Goal: Task Accomplishment & Management: Use online tool/utility

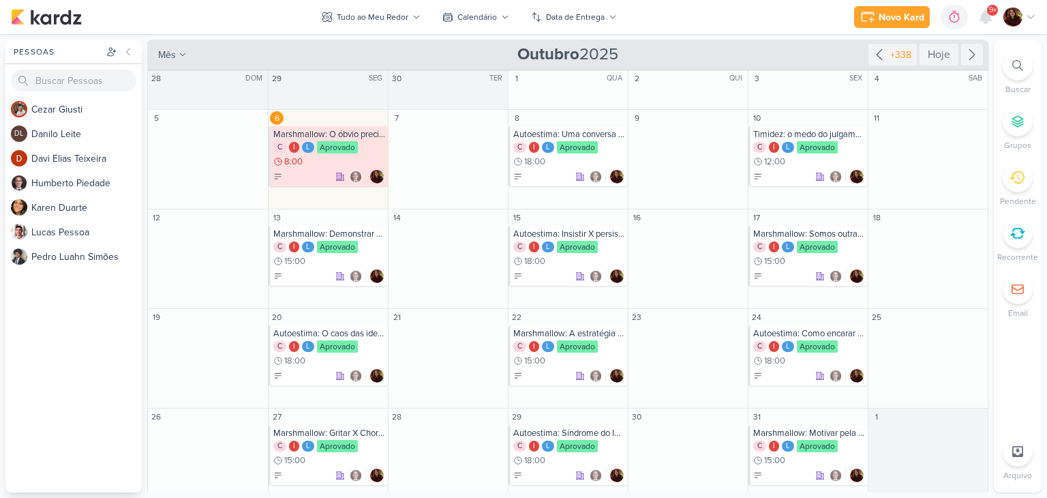
scroll to position [16, 0]
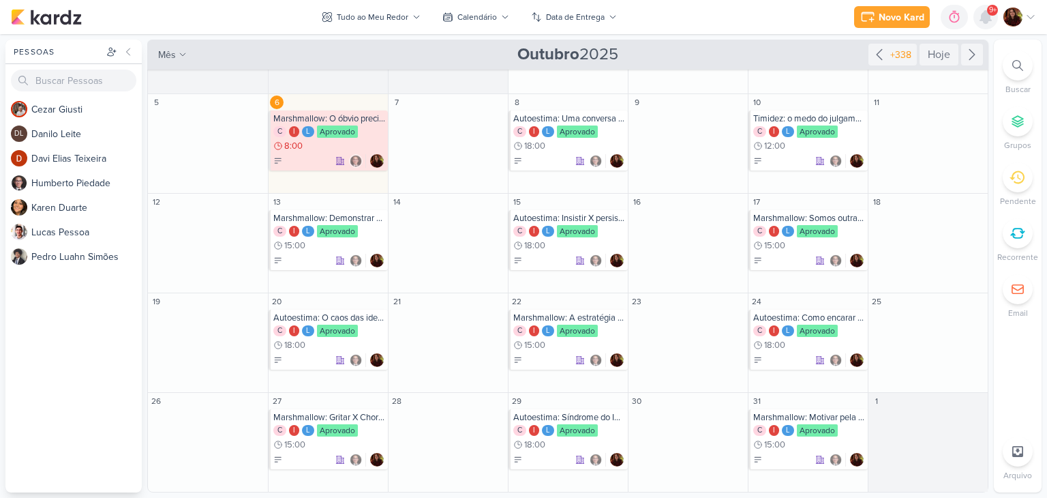
click at [979, 17] on icon at bounding box center [986, 17] width 16 height 16
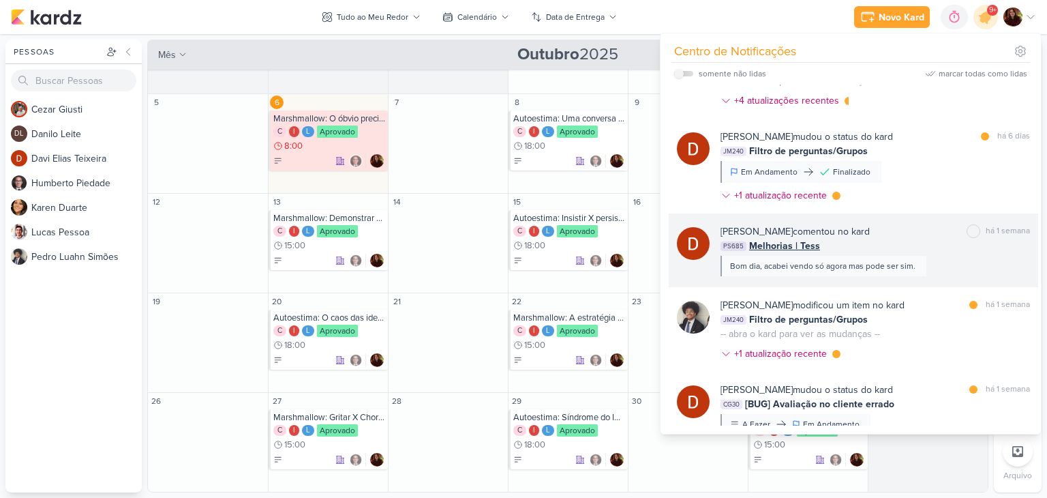
scroll to position [136, 0]
click at [932, 245] on div "PS685 Melhorias | Tess" at bounding box center [876, 245] width 310 height 14
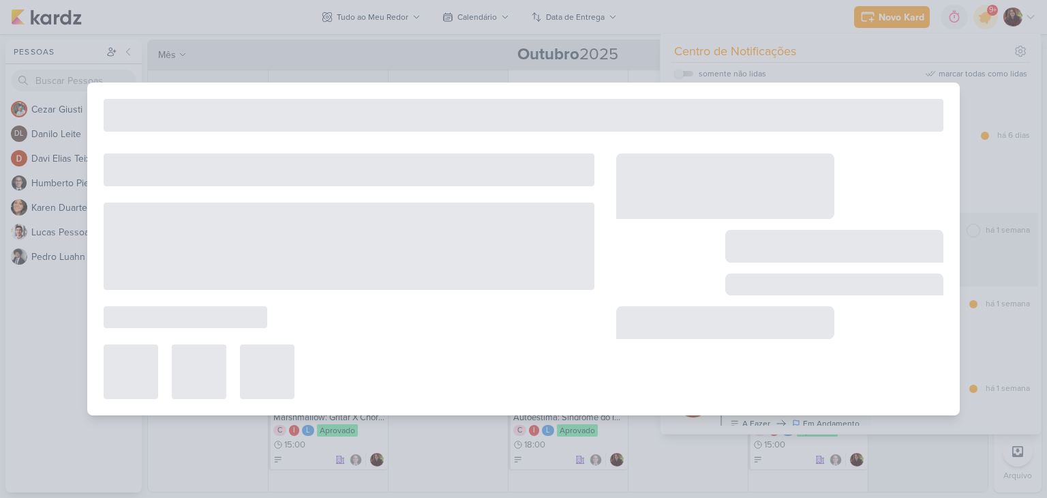
type input "Melhorias | Tess"
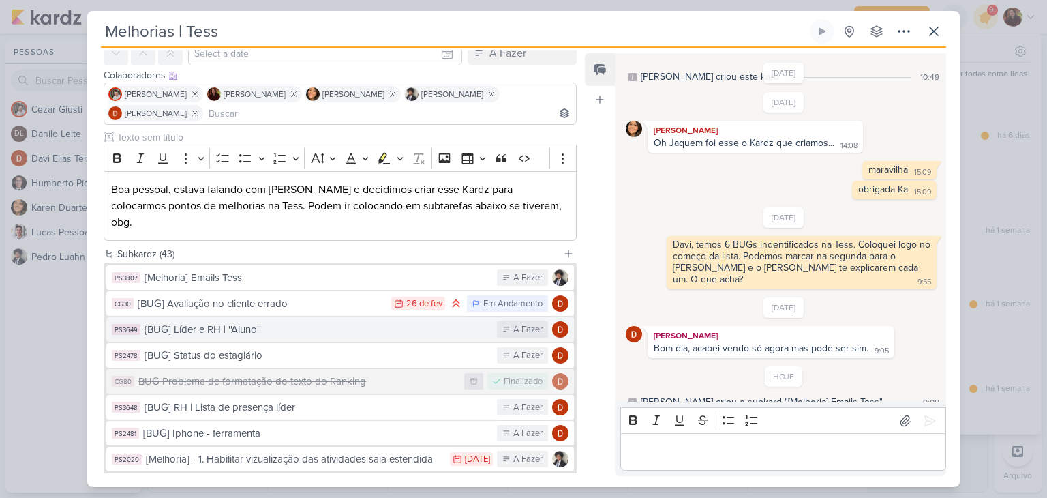
scroll to position [67, 0]
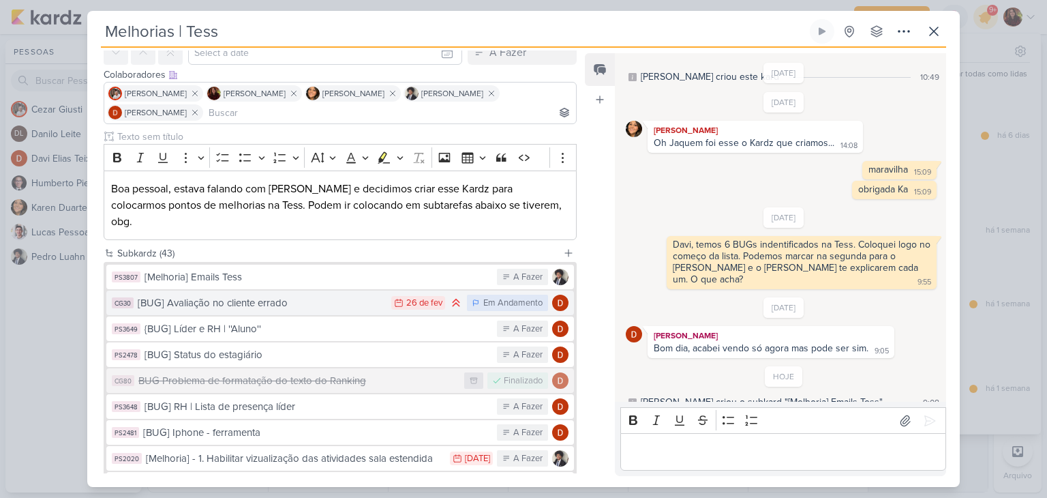
click at [330, 295] on div "[BUG] Avaliação no cliente errado" at bounding box center [261, 303] width 247 height 16
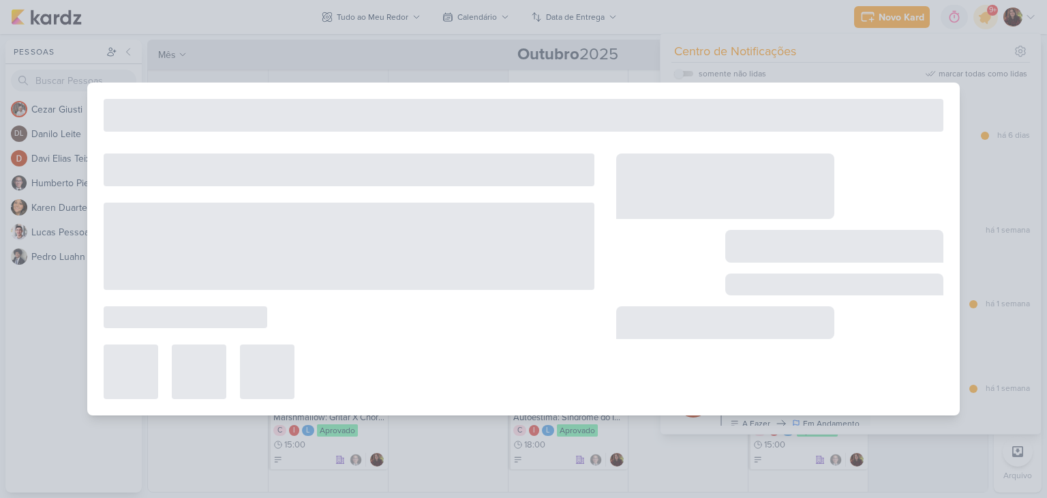
type input "[BUG] Avaliação no cliente errado"
type input "[DATE] 23:59"
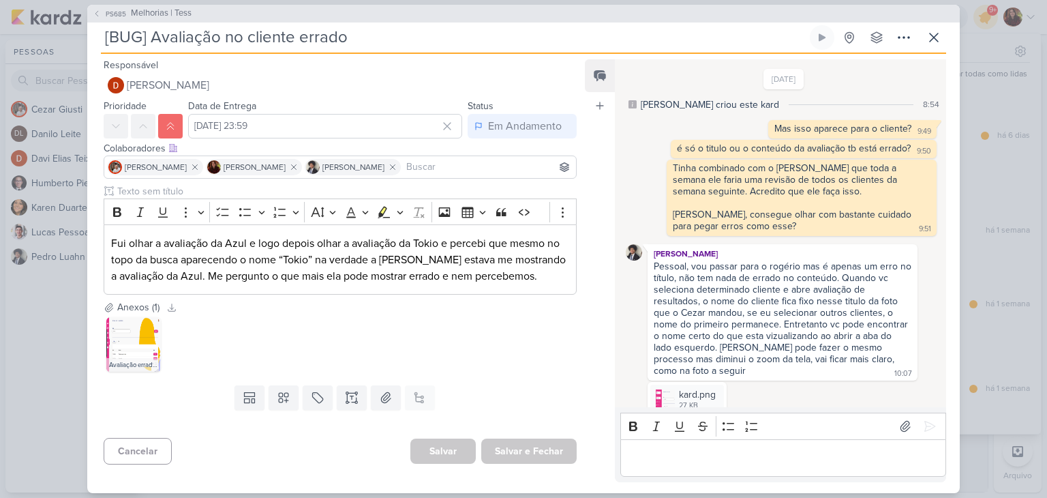
scroll to position [342, 0]
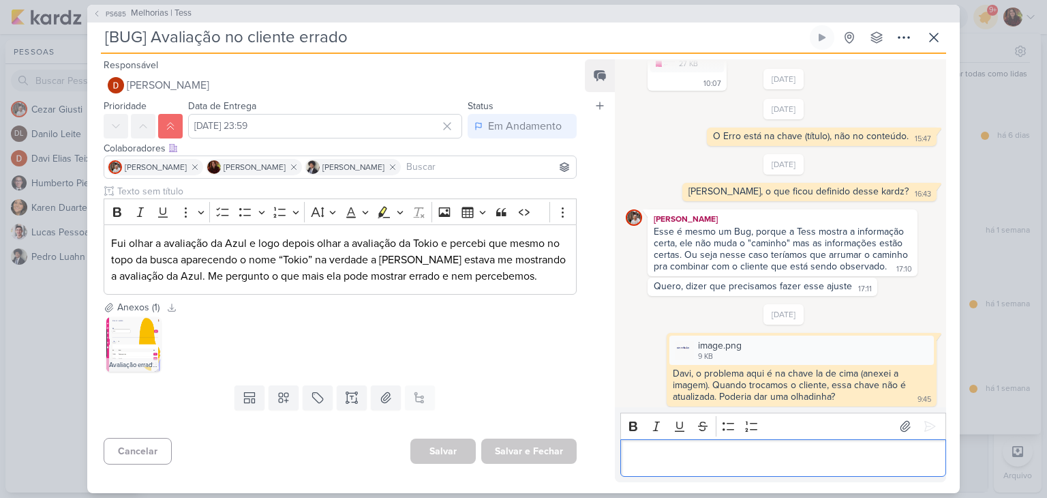
click at [689, 459] on p "Editor editing area: main" at bounding box center [783, 457] width 312 height 16
click at [115, 12] on span "PS685" at bounding box center [116, 14] width 25 height 10
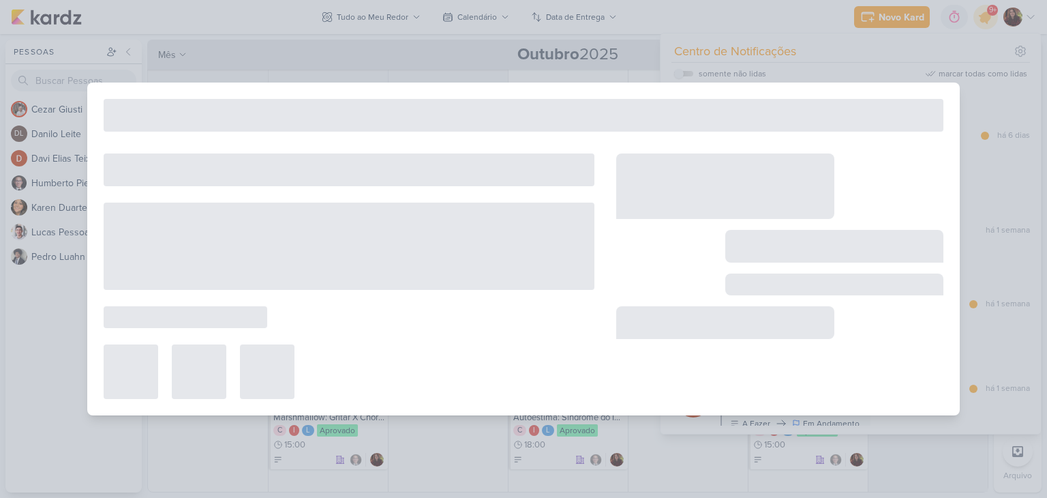
type input "Melhorias | Tess"
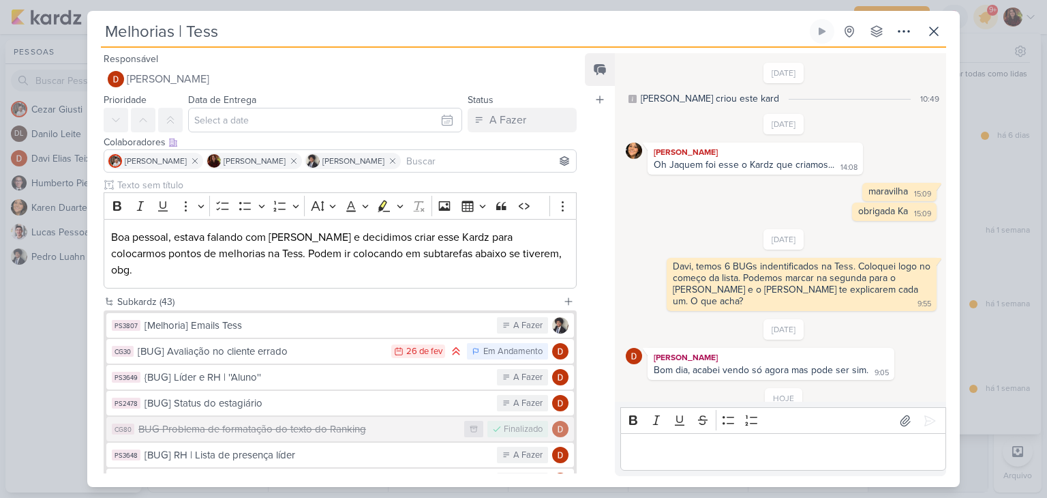
scroll to position [22, 0]
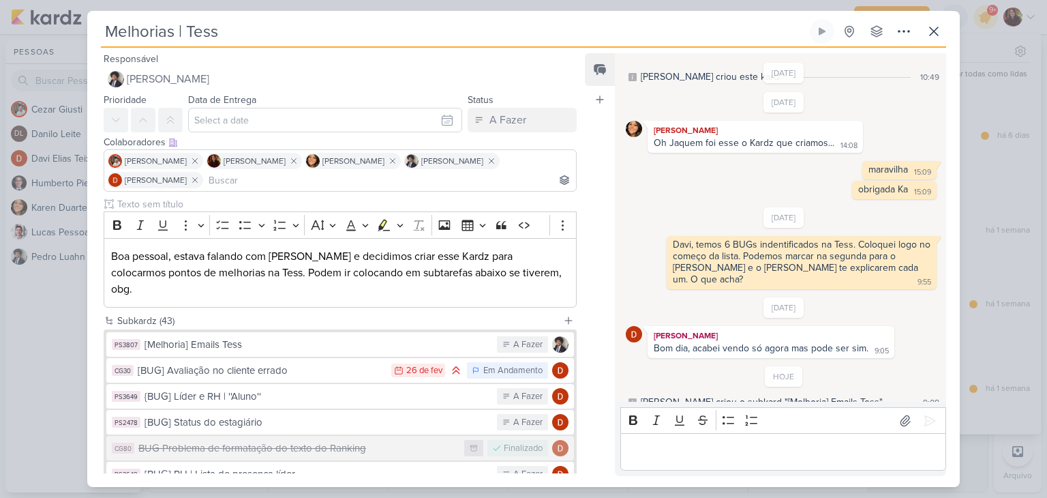
click at [733, 450] on p "Editor editing area: main" at bounding box center [783, 452] width 312 height 16
click at [933, 31] on icon at bounding box center [934, 31] width 8 height 8
